Goal: Book appointment/travel/reservation

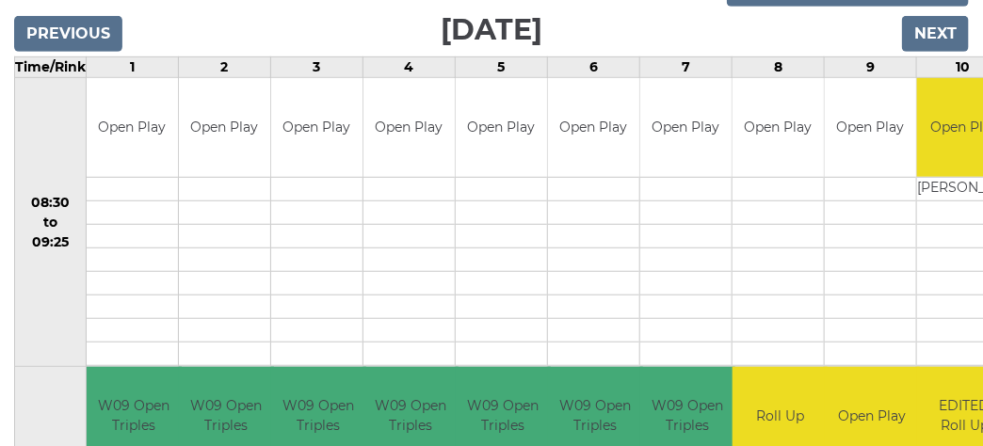
scroll to position [209, 0]
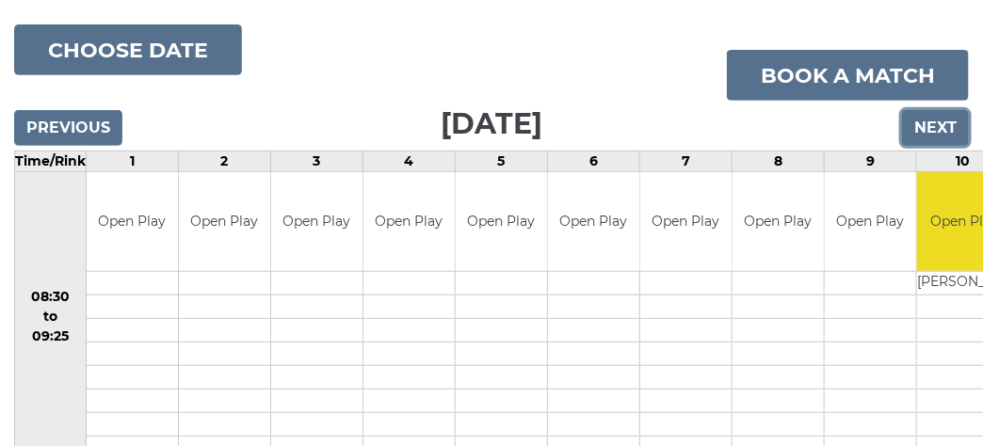
click at [935, 122] on input "Next" at bounding box center [935, 128] width 67 height 36
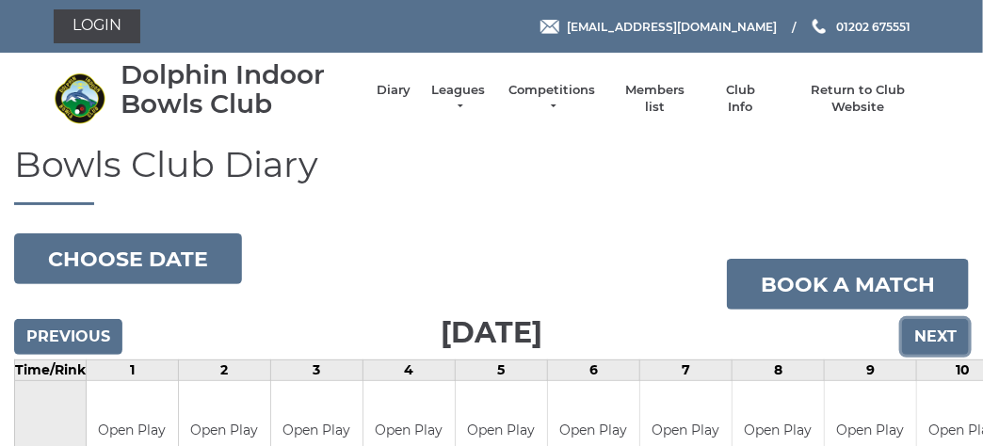
click at [942, 330] on input "Next" at bounding box center [935, 337] width 67 height 36
